Goal: Task Accomplishment & Management: Manage account settings

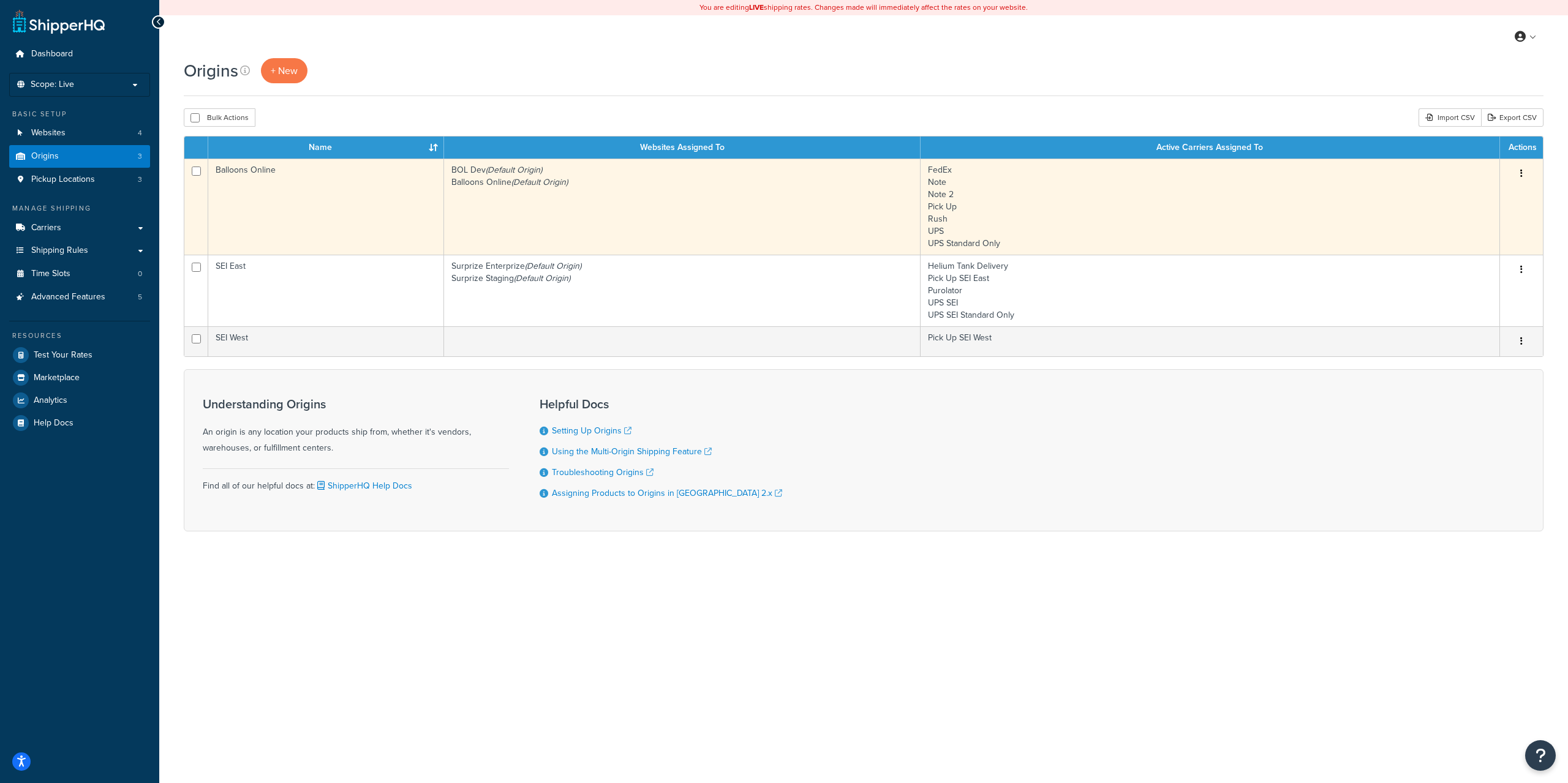
click at [1204, 205] on td "FedEx Note Note 2 Pick Up Rush UPS UPS Standard Only" at bounding box center [1210, 206] width 579 height 96
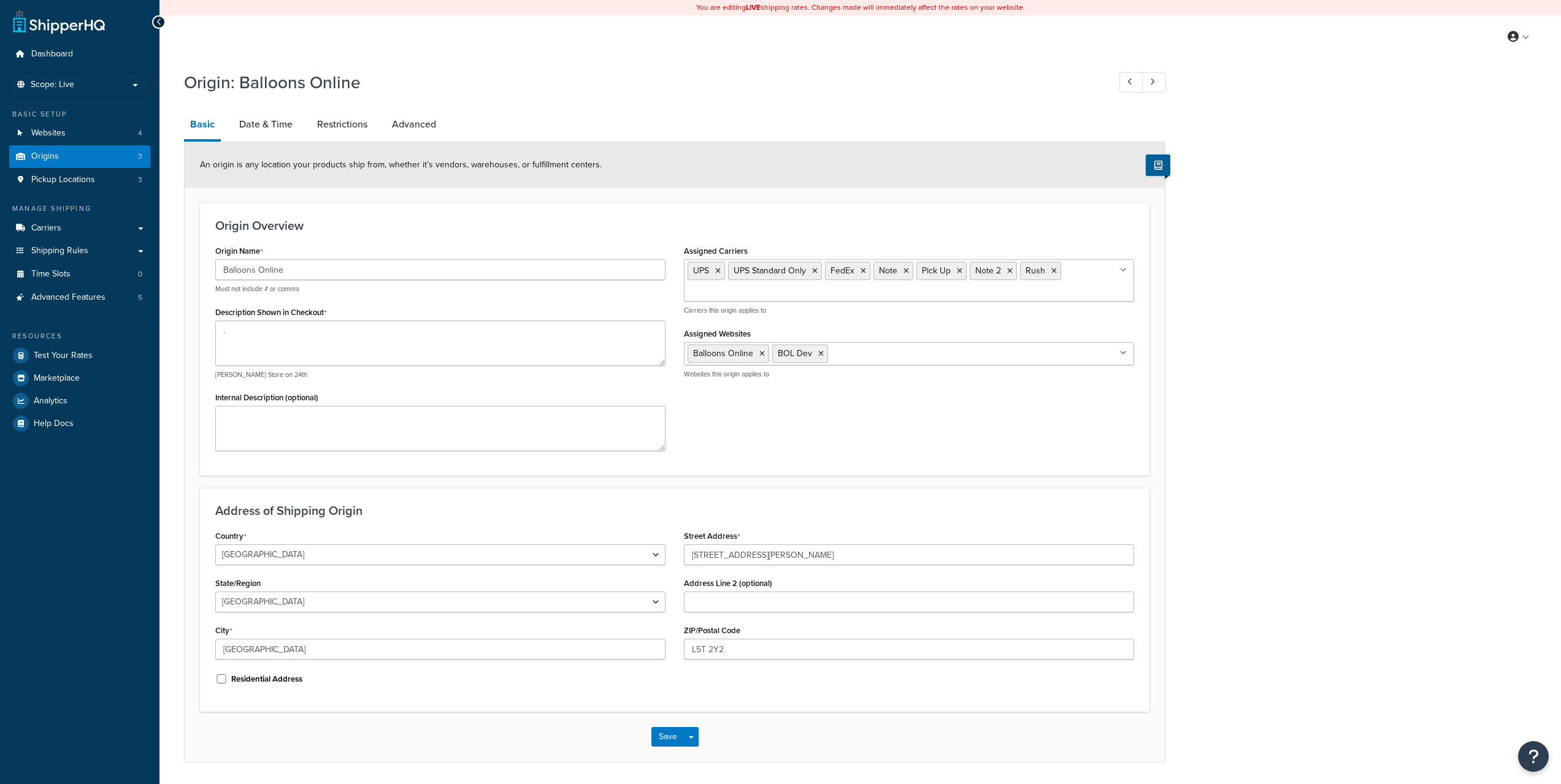
select select "1039"
select select "69"
click at [280, 115] on link "Date & Time" at bounding box center [266, 124] width 66 height 29
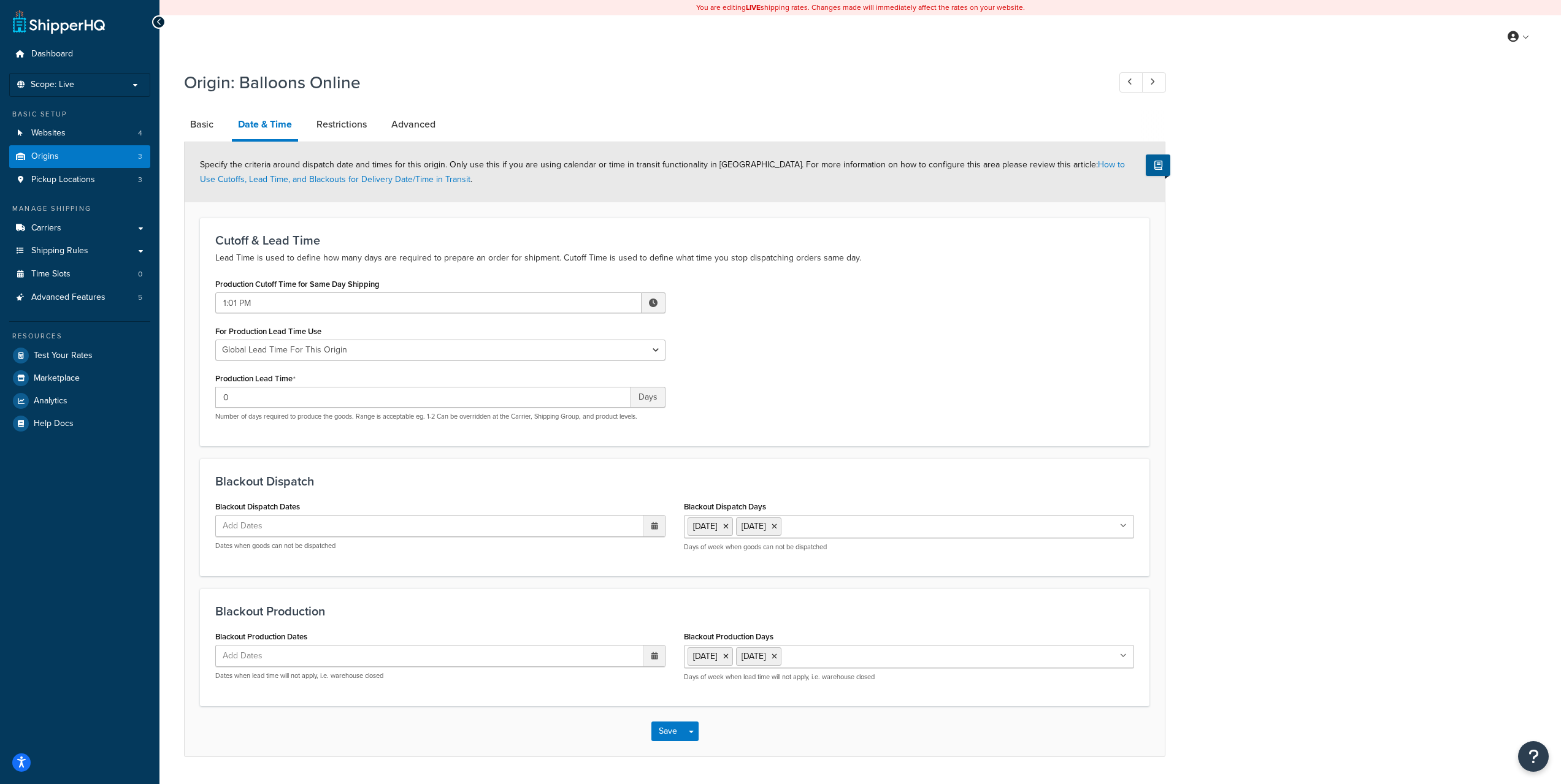
click at [656, 301] on span at bounding box center [653, 303] width 9 height 9
click at [567, 330] on span "▲" at bounding box center [563, 330] width 25 height 25
type input "3:01 PM"
click at [901, 406] on div "Production Cutoff Time for Same Day Shipping 3:01 PM ▲ 3 ▼ : ▲ 01 ▼ ▲ PM ▼ For …" at bounding box center [674, 353] width 937 height 155
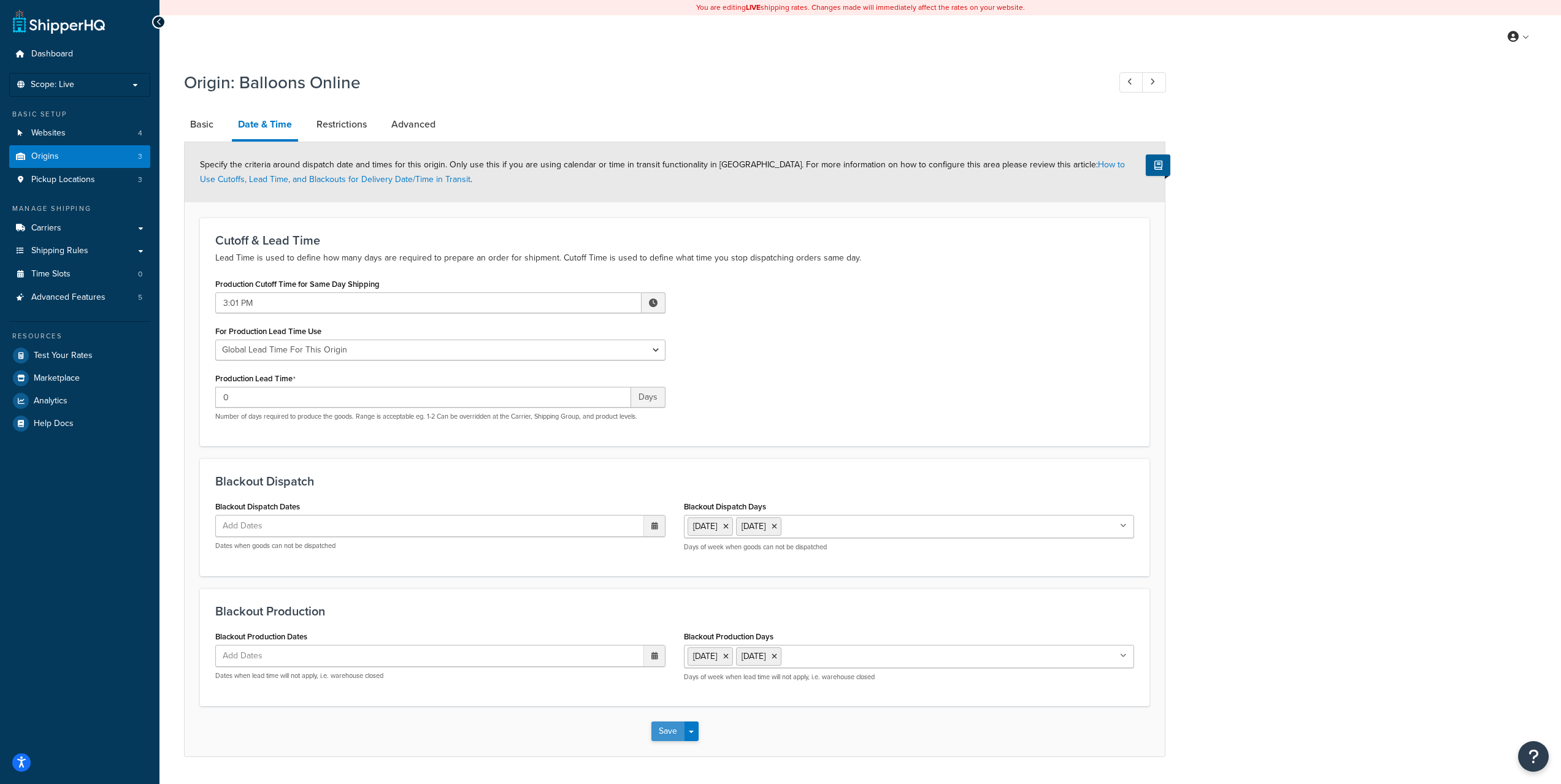
click at [664, 729] on button "Save" at bounding box center [668, 732] width 33 height 20
